Goal: Task Accomplishment & Management: Use online tool/utility

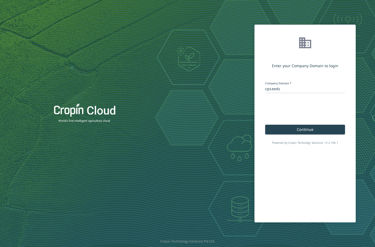
click at [305, 127] on span "Continue" at bounding box center [305, 129] width 17 height 5
click at [294, 132] on button "Continue" at bounding box center [305, 130] width 80 height 10
click at [295, 130] on button "Continue" at bounding box center [305, 130] width 80 height 10
